Goal: Task Accomplishment & Management: Manage account settings

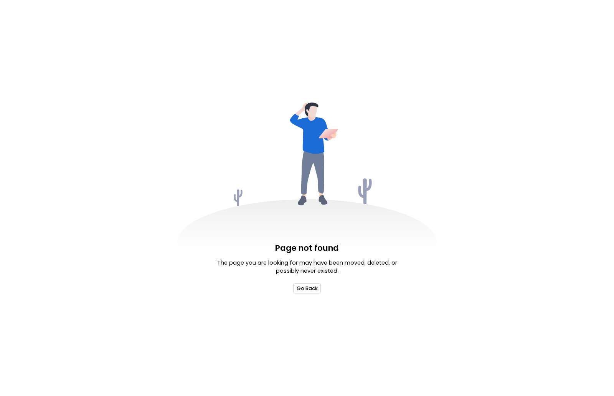
click at [300, 289] on button "Go Back" at bounding box center [306, 288] width 27 height 10
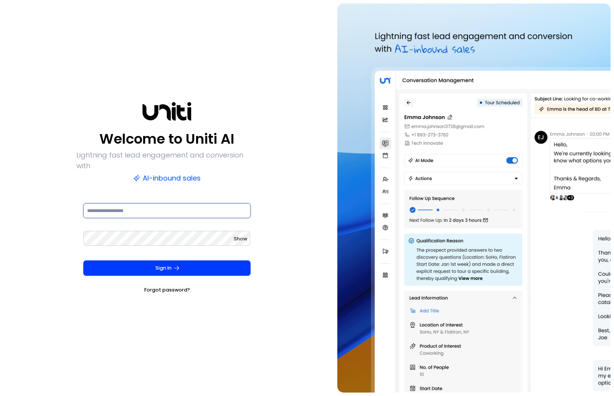
type input "**********"
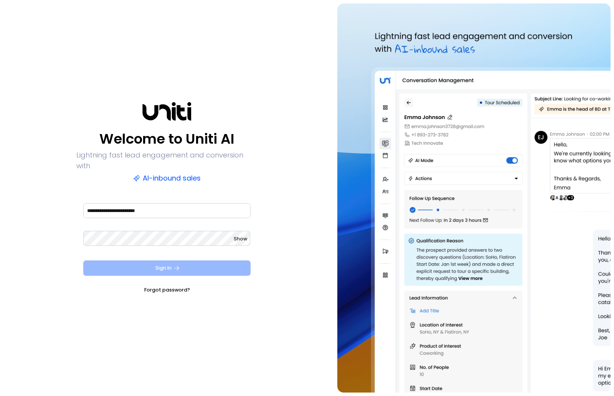
click at [144, 261] on button "Sign In" at bounding box center [166, 267] width 167 height 15
